Goal: Transaction & Acquisition: Purchase product/service

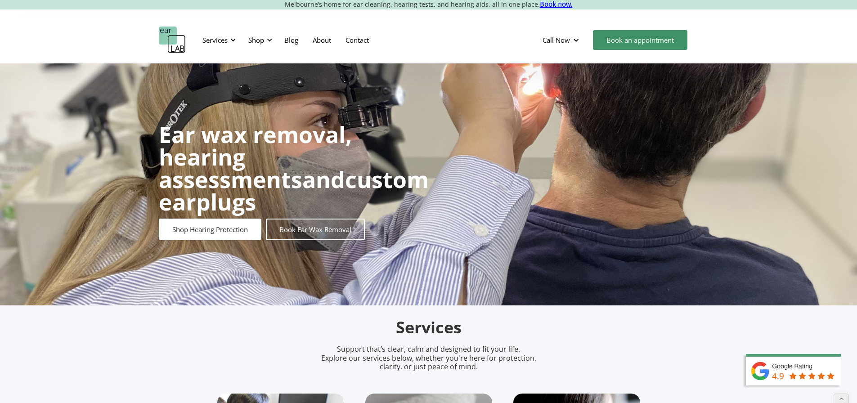
click at [256, 41] on div "Shop" at bounding box center [256, 40] width 16 height 9
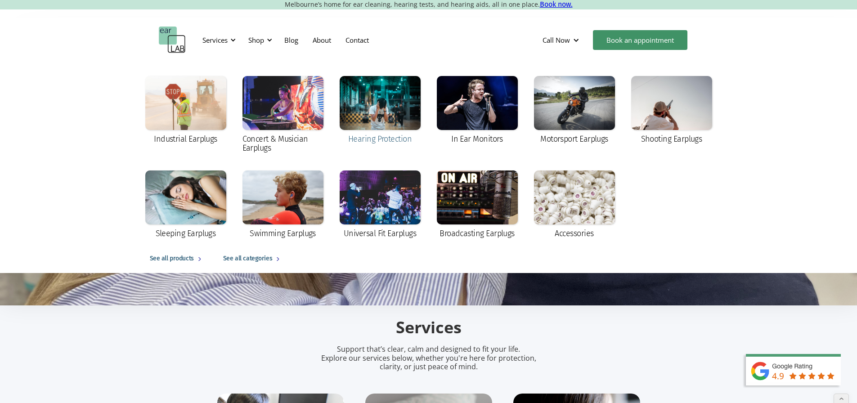
click at [397, 106] on div at bounding box center [380, 103] width 81 height 54
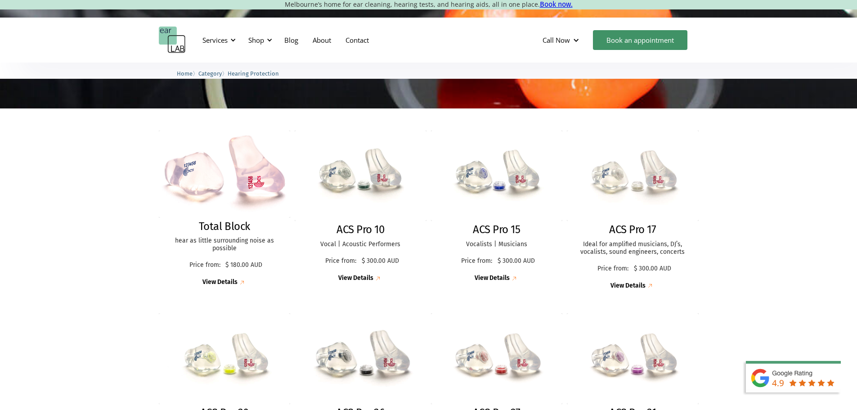
scroll to position [180, 0]
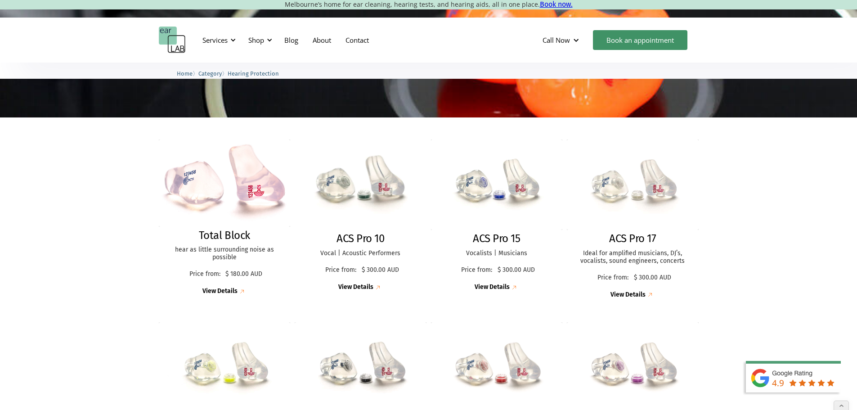
click at [341, 188] on img at bounding box center [361, 185] width 142 height 98
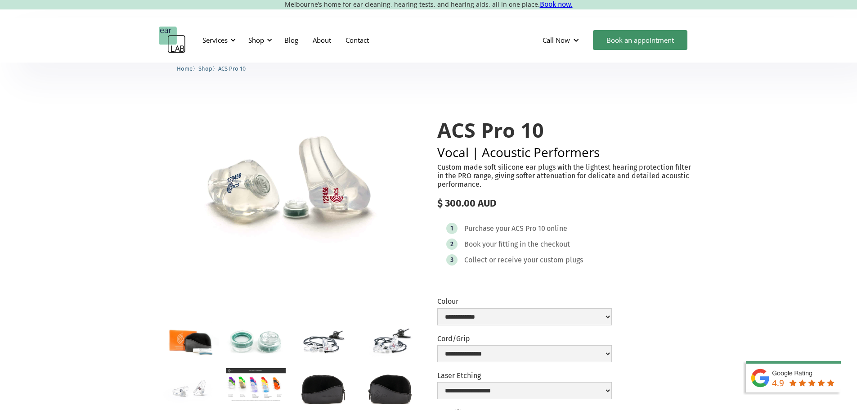
click at [241, 329] on img "open lightbox" at bounding box center [256, 341] width 60 height 40
